Goal: Information Seeking & Learning: Learn about a topic

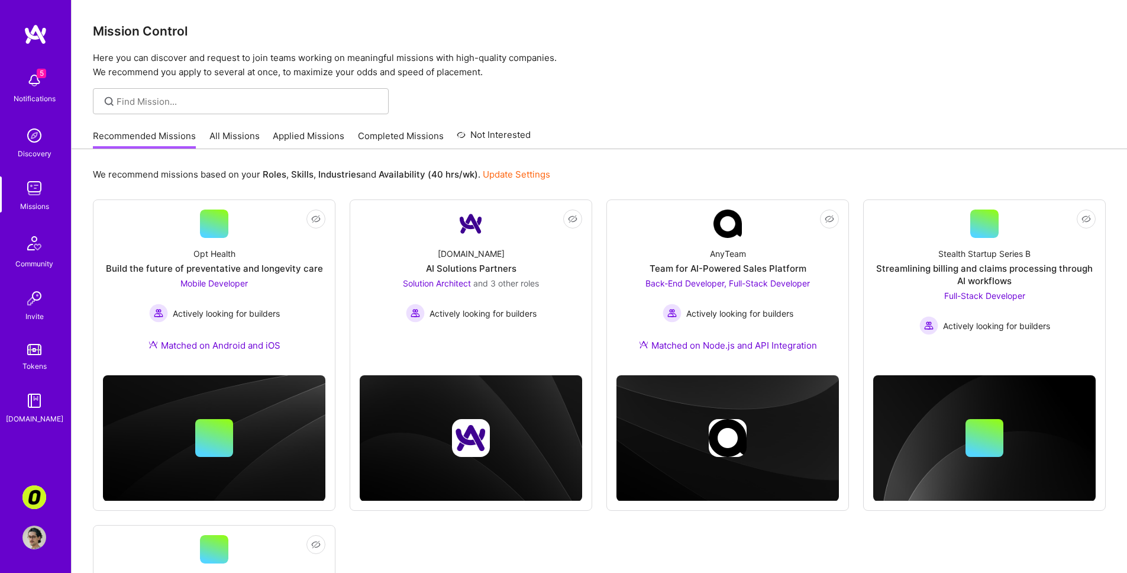
click at [230, 138] on link "All Missions" at bounding box center [234, 140] width 50 height 20
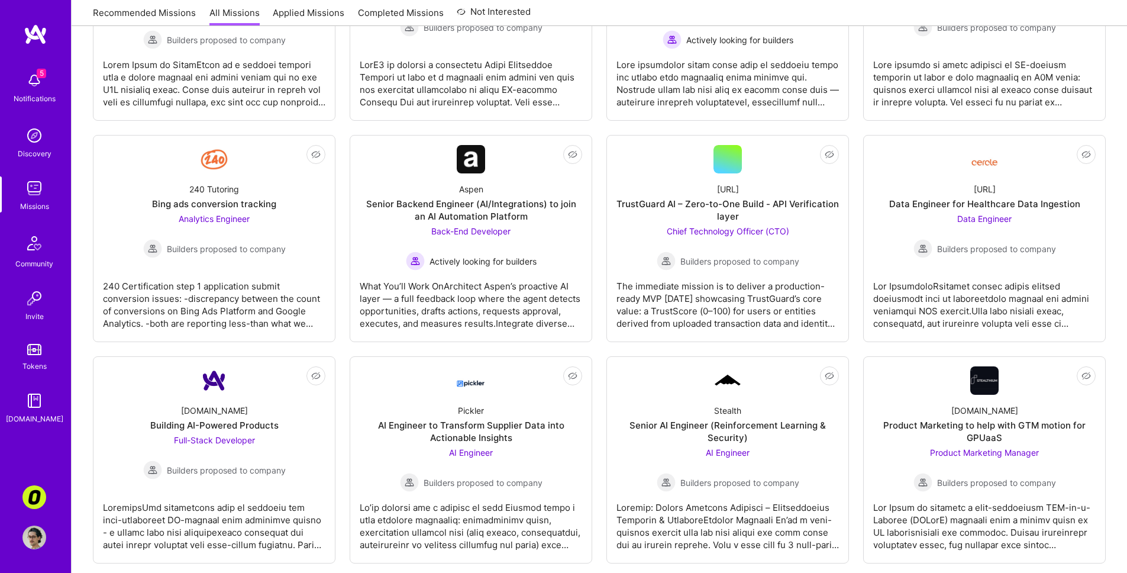
scroll to position [319, 0]
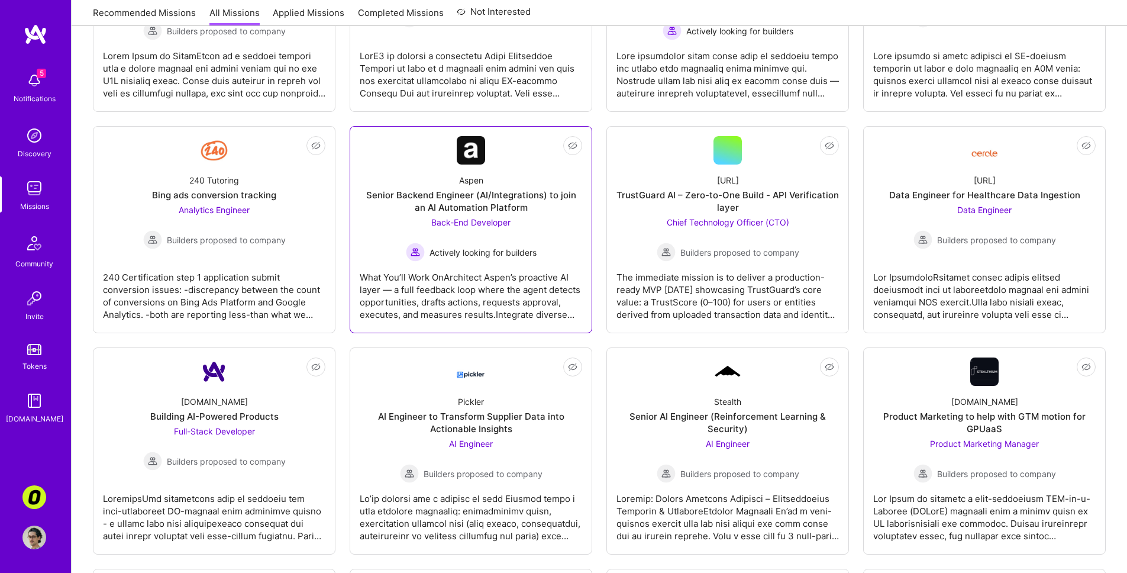
click at [419, 294] on div "What You’ll Work OnArchitect Aspen’s proactive AI layer — a full feedback loop …" at bounding box center [471, 291] width 222 height 59
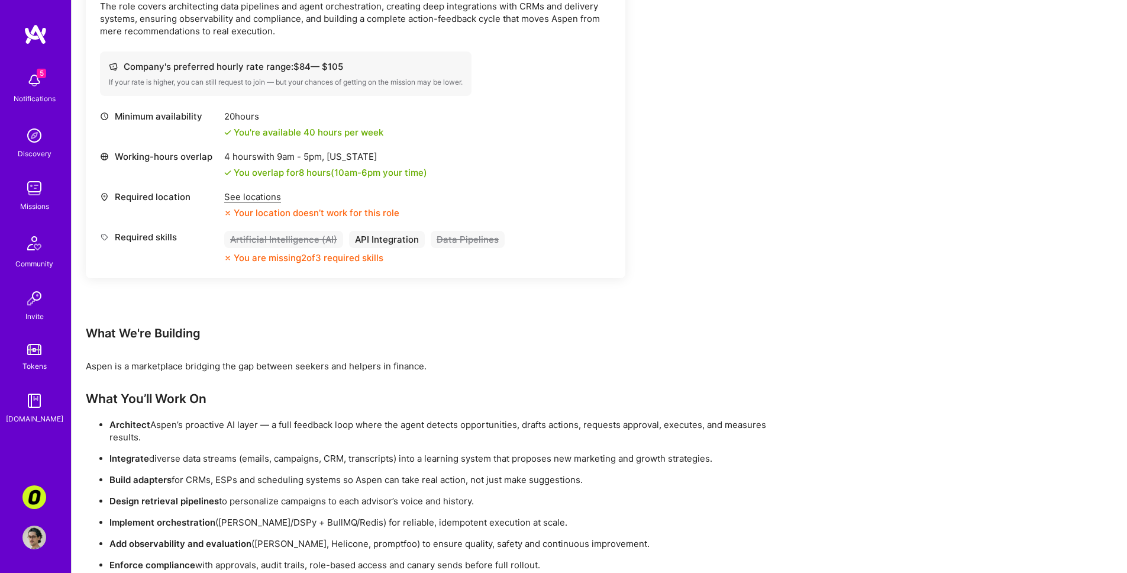
scroll to position [462, 0]
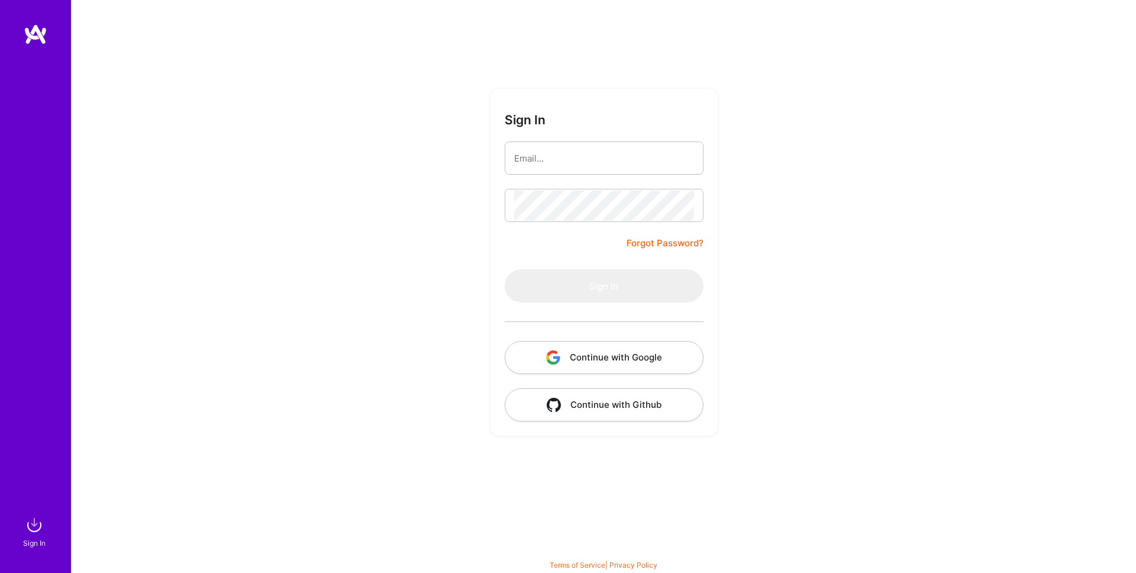
click at [557, 352] on img "button" at bounding box center [553, 357] width 14 height 14
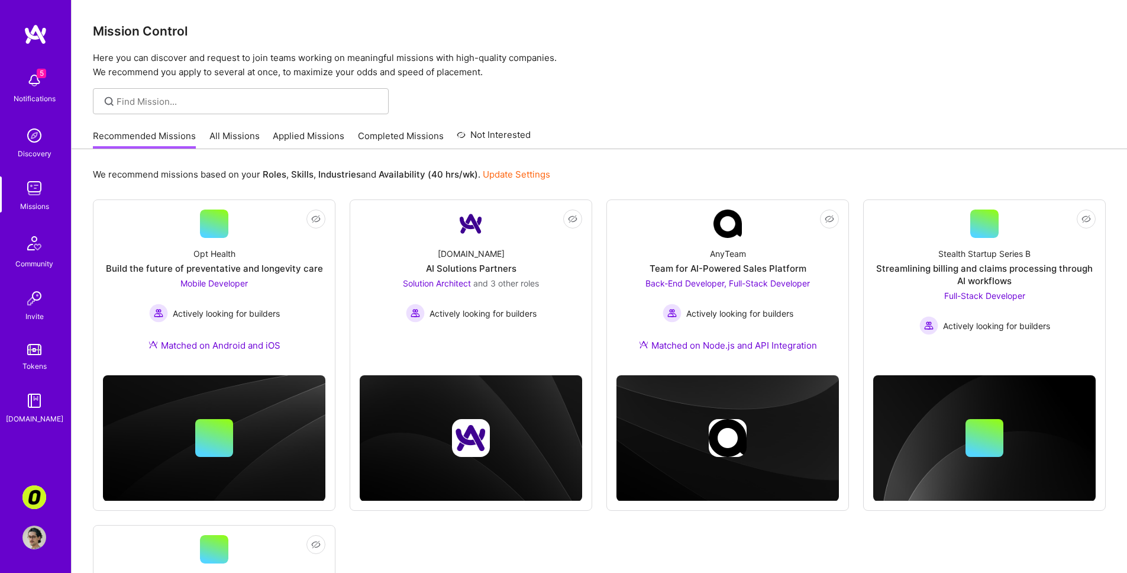
click at [41, 500] on img at bounding box center [34, 497] width 24 height 24
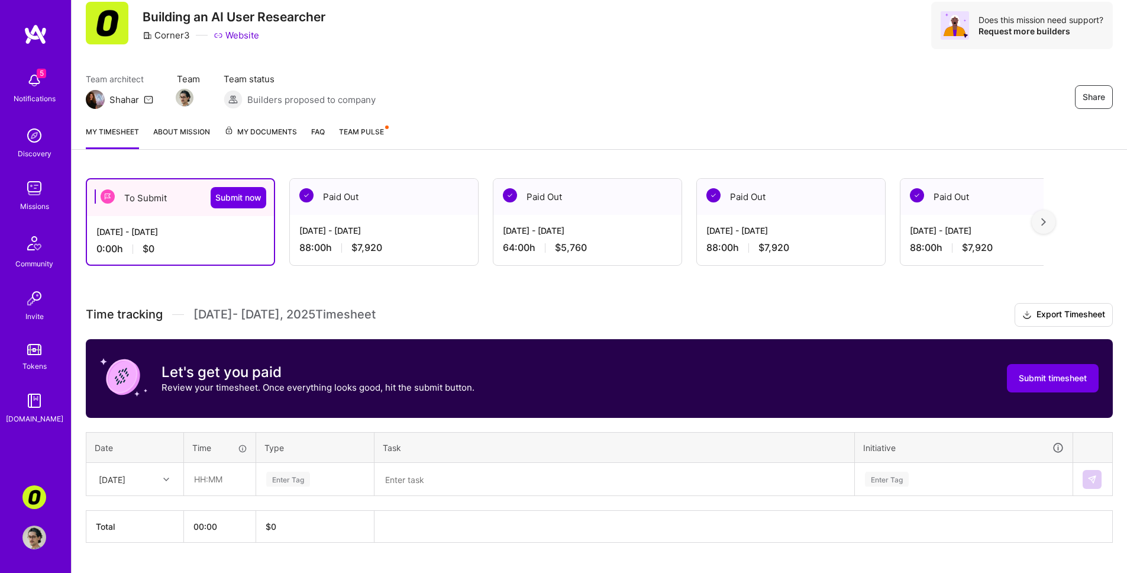
scroll to position [38, 0]
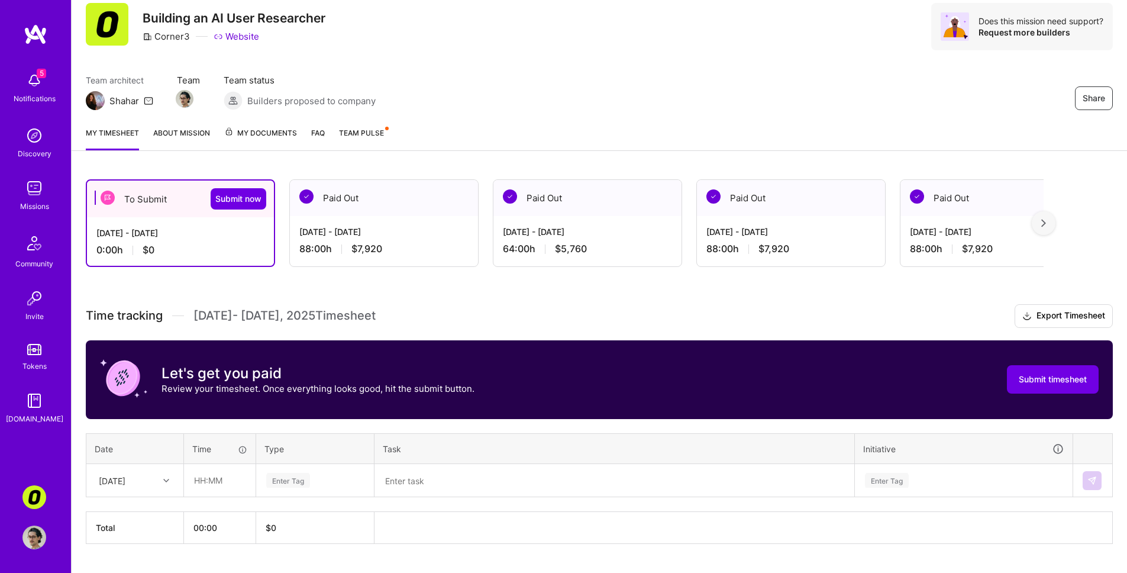
click at [374, 136] on span "Team Pulse" at bounding box center [361, 132] width 45 height 9
